Goal: Information Seeking & Learning: Learn about a topic

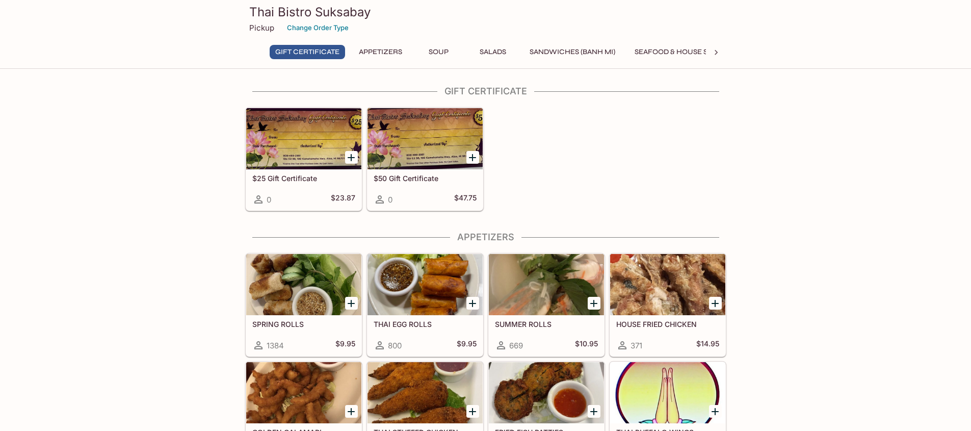
scroll to position [102, 0]
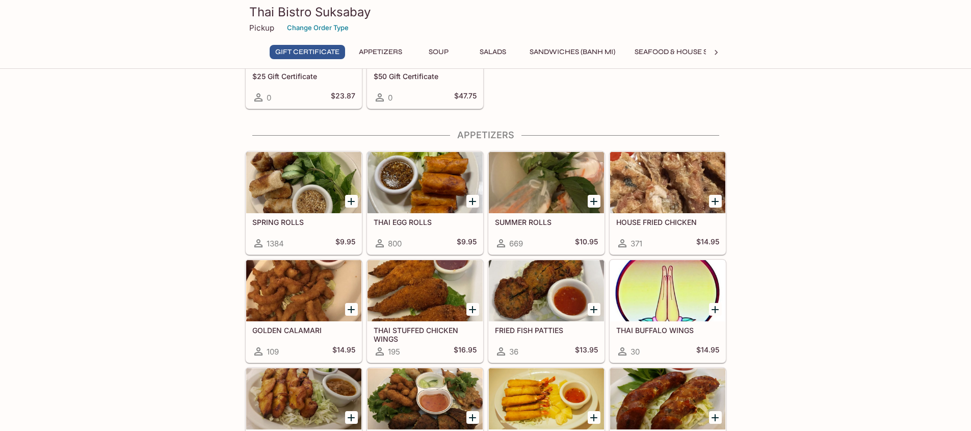
click at [290, 183] on div at bounding box center [303, 182] width 115 height 61
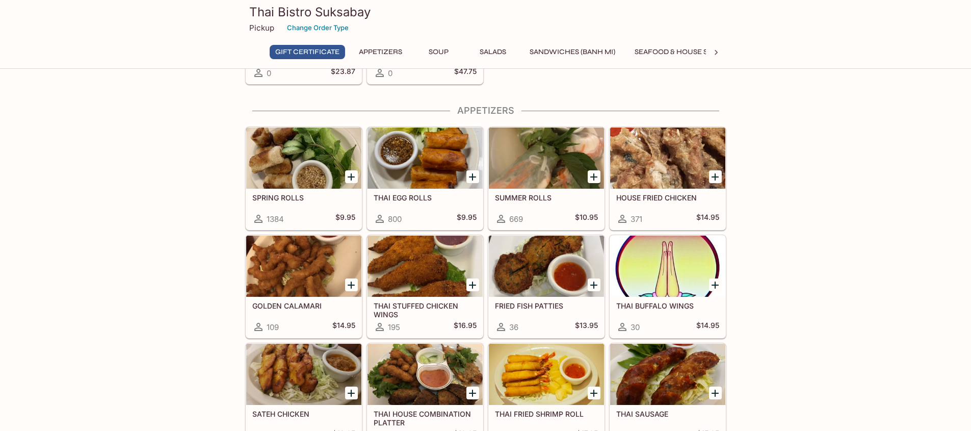
scroll to position [116, 0]
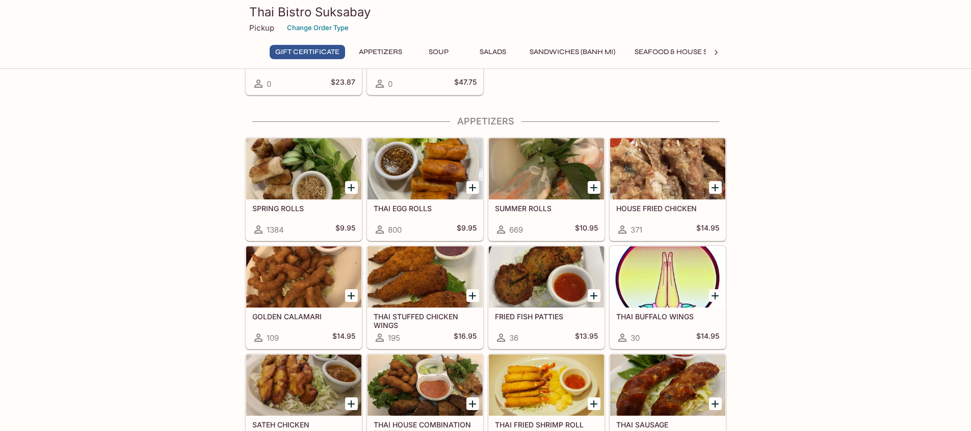
click at [390, 180] on div at bounding box center [424, 168] width 115 height 61
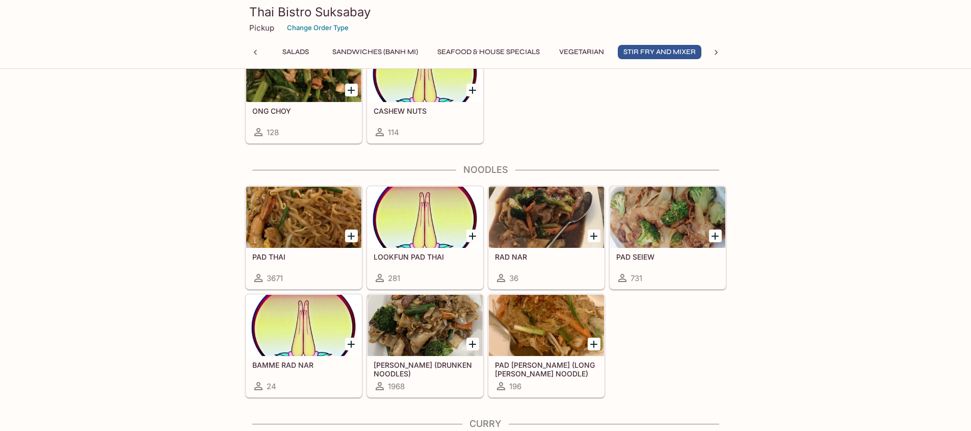
scroll to position [2219, 0]
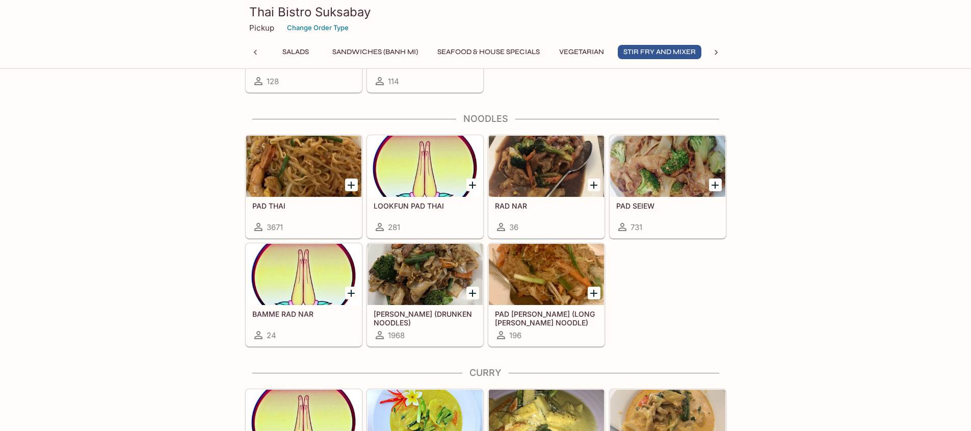
click at [665, 171] on div at bounding box center [667, 166] width 115 height 61
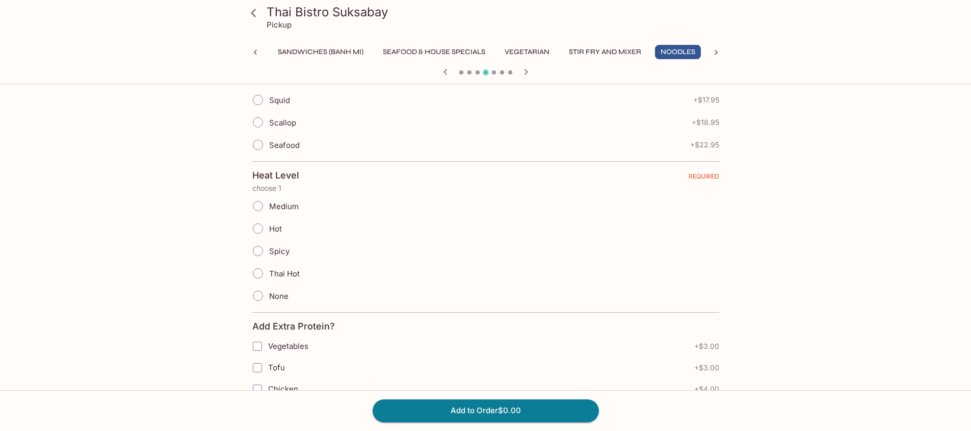
scroll to position [204, 0]
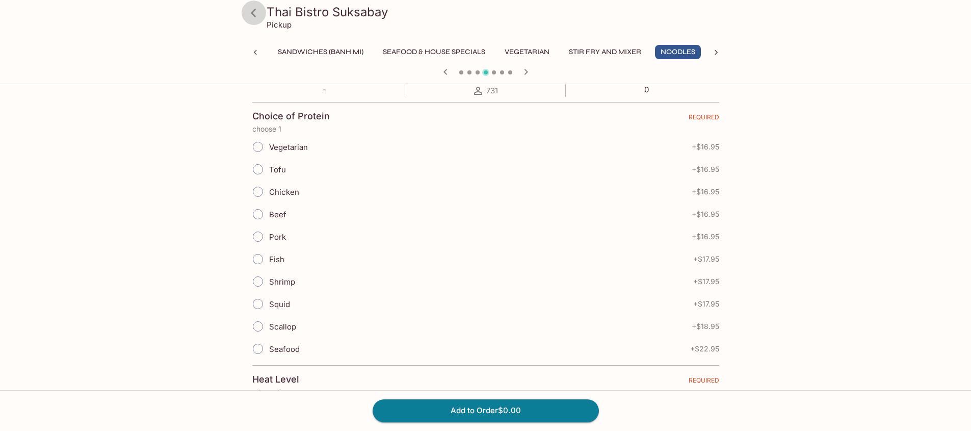
click at [248, 11] on icon at bounding box center [254, 13] width 18 height 18
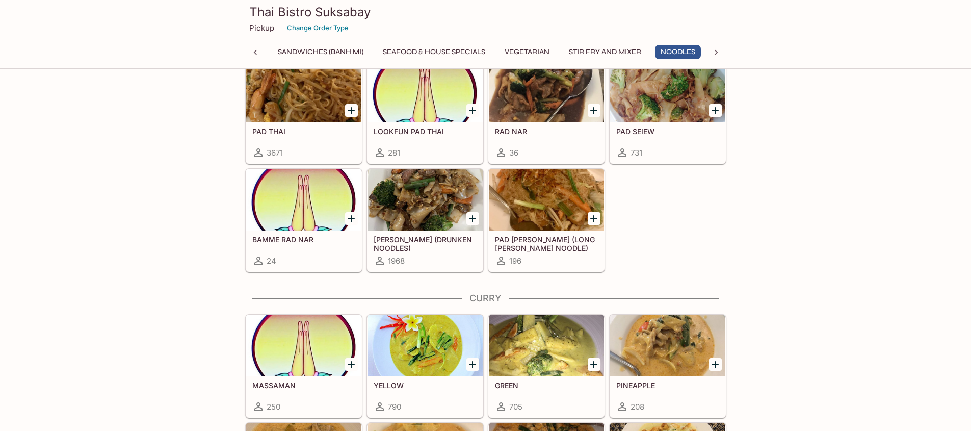
scroll to position [0, 252]
click at [310, 97] on div at bounding box center [303, 91] width 115 height 61
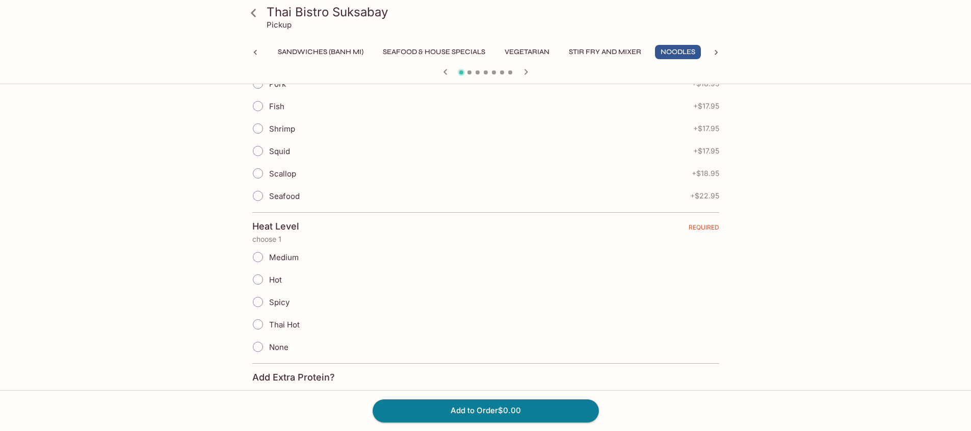
click at [258, 13] on icon at bounding box center [254, 13] width 18 height 18
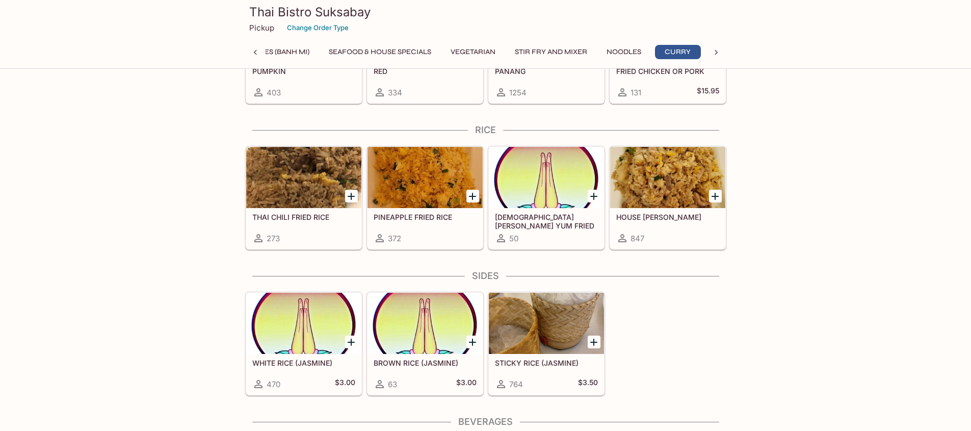
scroll to position [2701, 0]
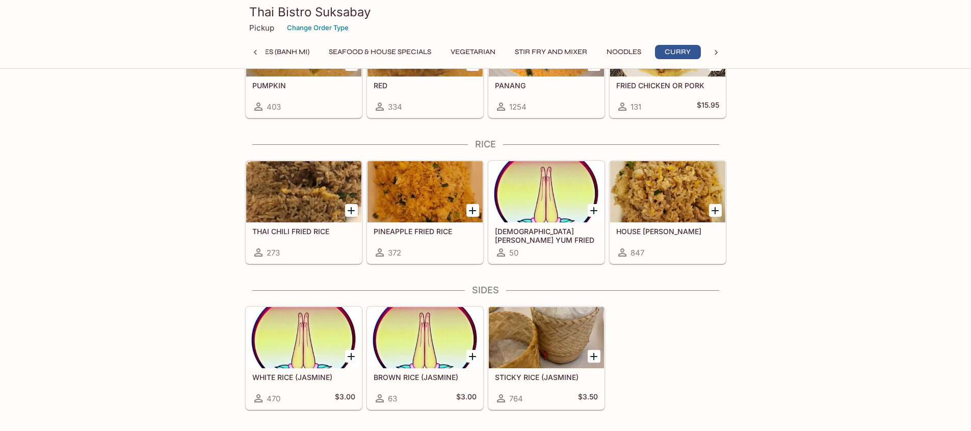
click at [676, 185] on div at bounding box center [667, 191] width 115 height 61
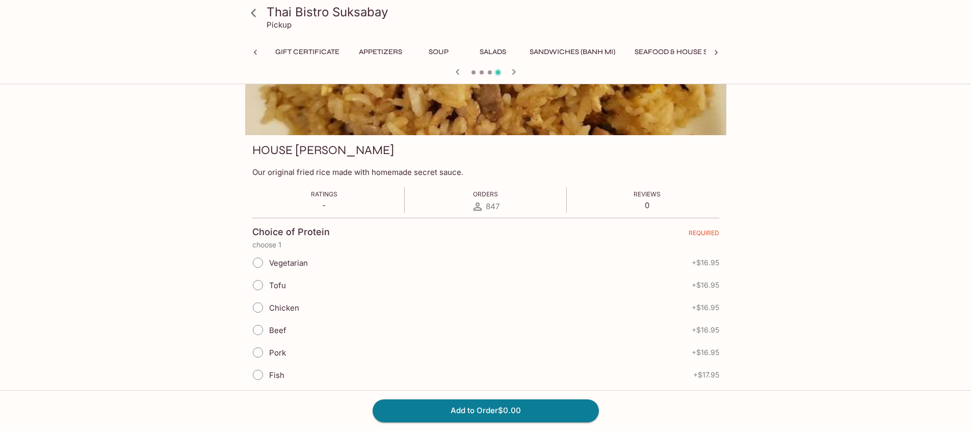
scroll to position [0, 360]
click at [252, 16] on icon at bounding box center [254, 13] width 18 height 18
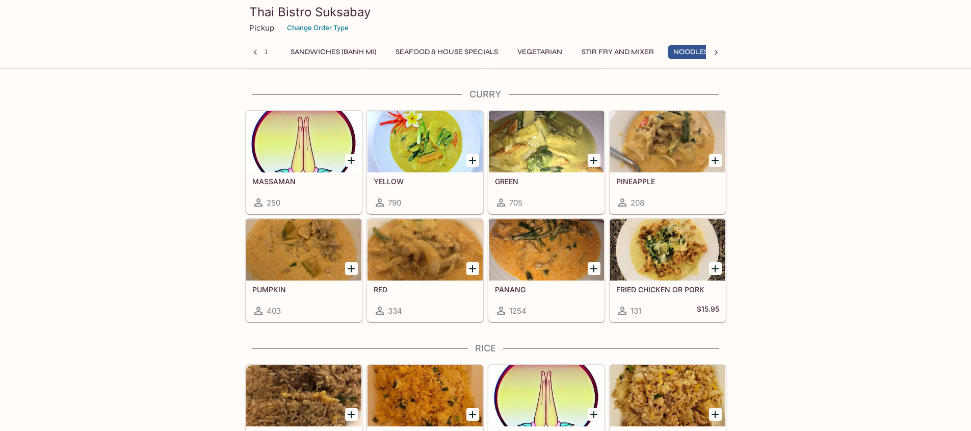
scroll to position [0, 252]
click at [532, 242] on div at bounding box center [546, 249] width 115 height 61
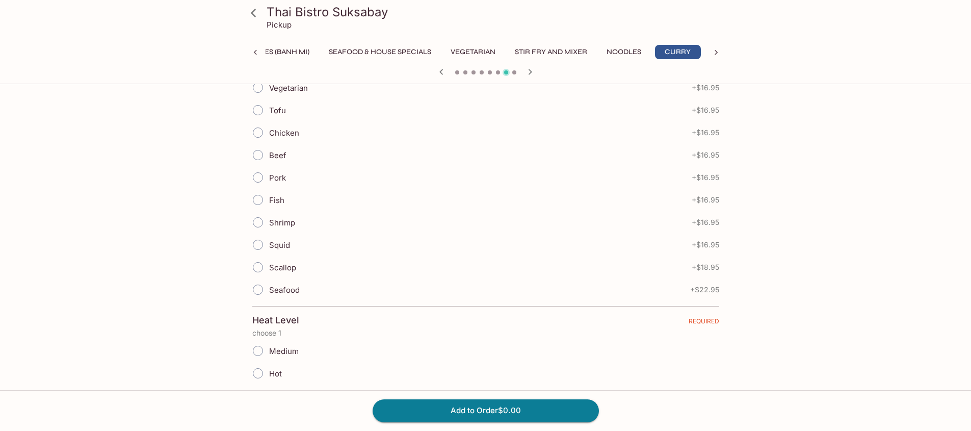
scroll to position [408, 0]
